Goal: Transaction & Acquisition: Register for event/course

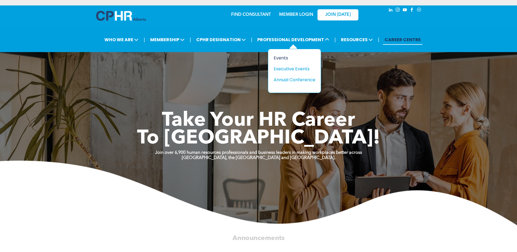
click at [282, 57] on div "Events" at bounding box center [292, 57] width 38 height 7
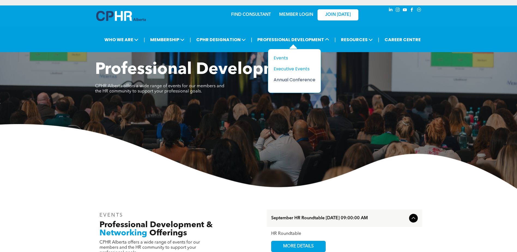
click at [301, 79] on div "Annual Conference" at bounding box center [292, 79] width 38 height 7
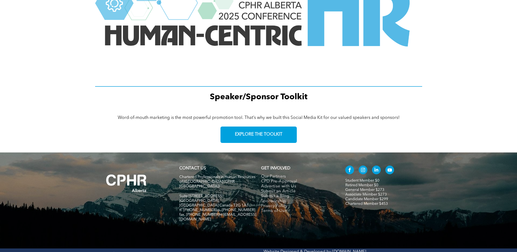
scroll to position [751, 0]
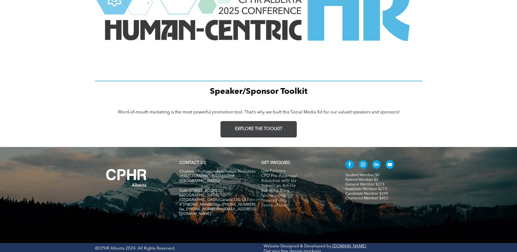
click at [272, 125] on link "EXPLORE THE TOOLKIT" at bounding box center [258, 129] width 76 height 16
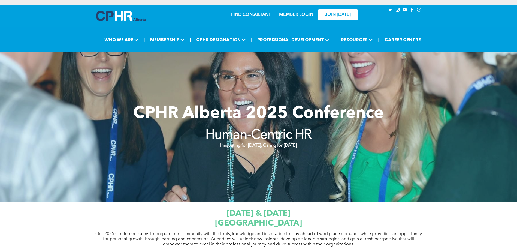
scroll to position [163, 0]
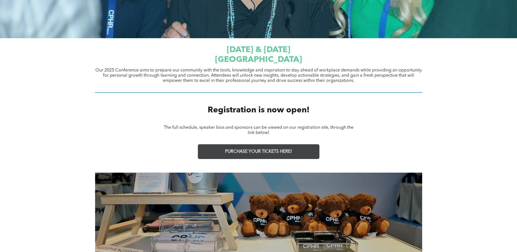
click at [289, 151] on span "PURCHASE YOUR TICKETS HERE!" at bounding box center [258, 151] width 67 height 5
